Goal: Obtain resource: Obtain resource

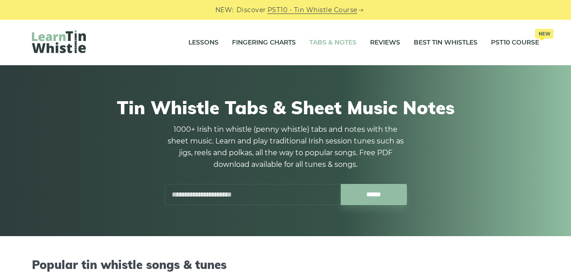
click at [323, 42] on link "Tabs & Notes" at bounding box center [333, 42] width 47 height 22
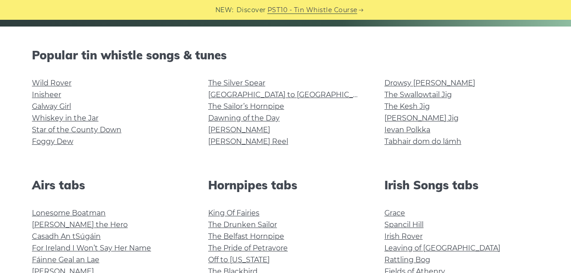
scroll to position [180, 0]
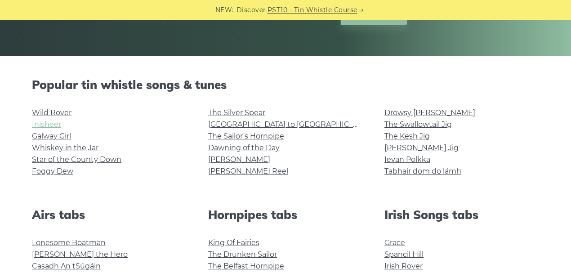
click at [55, 126] on link "Inisheer" at bounding box center [46, 124] width 29 height 9
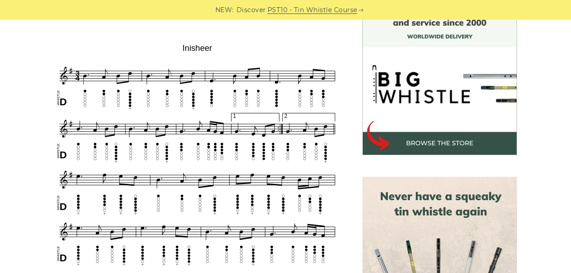
scroll to position [270, 0]
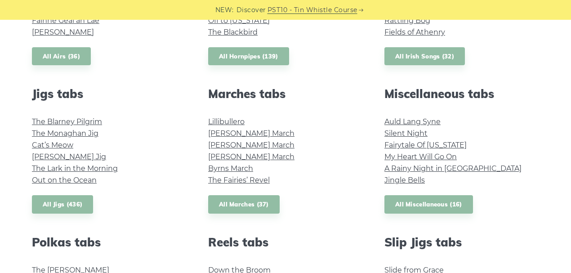
scroll to position [450, 0]
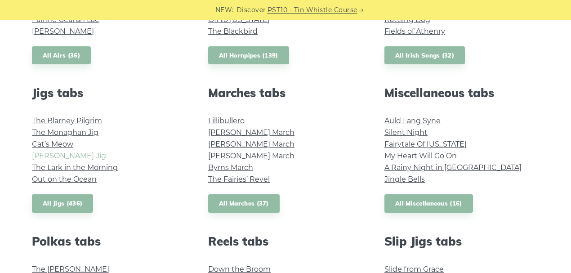
click at [67, 157] on link "[PERSON_NAME] Jig" at bounding box center [69, 156] width 74 height 9
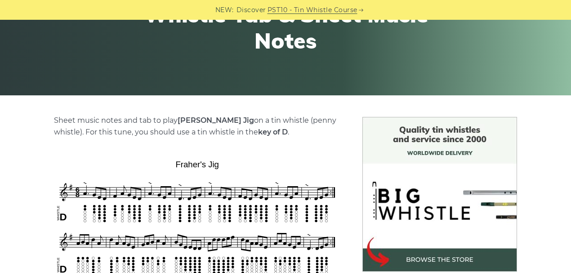
scroll to position [240, 0]
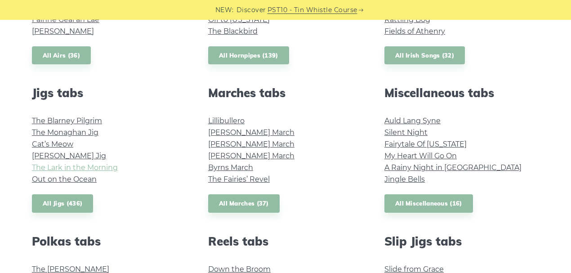
click at [75, 168] on link "The Lark in the Morning" at bounding box center [75, 167] width 86 height 9
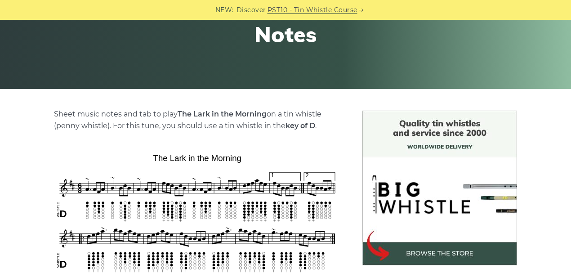
scroll to position [270, 0]
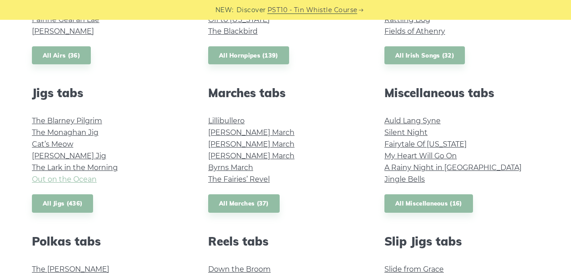
click at [85, 180] on link "Out on the Ocean" at bounding box center [64, 179] width 65 height 9
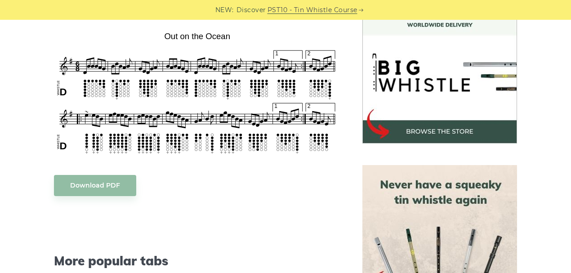
scroll to position [270, 0]
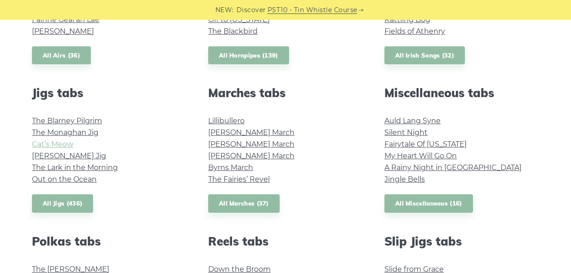
click at [62, 146] on link "Cat’s Meow" at bounding box center [52, 144] width 41 height 9
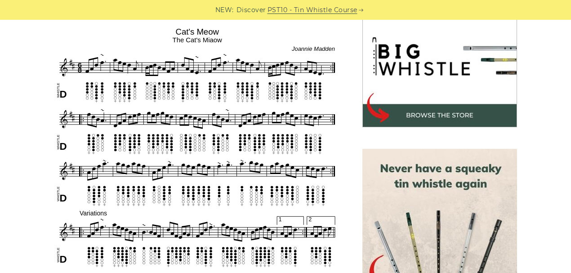
scroll to position [300, 0]
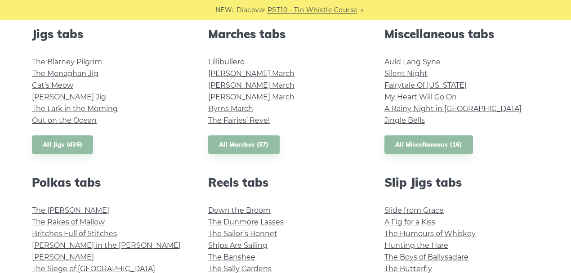
scroll to position [540, 0]
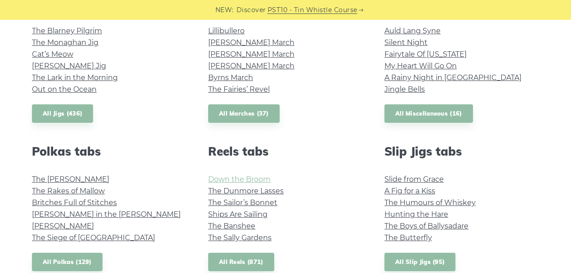
click at [253, 182] on link "Down the Broom" at bounding box center [239, 179] width 63 height 9
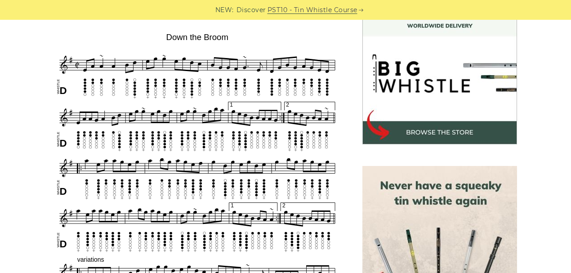
scroll to position [270, 0]
